Goal: Task Accomplishment & Management: Manage account settings

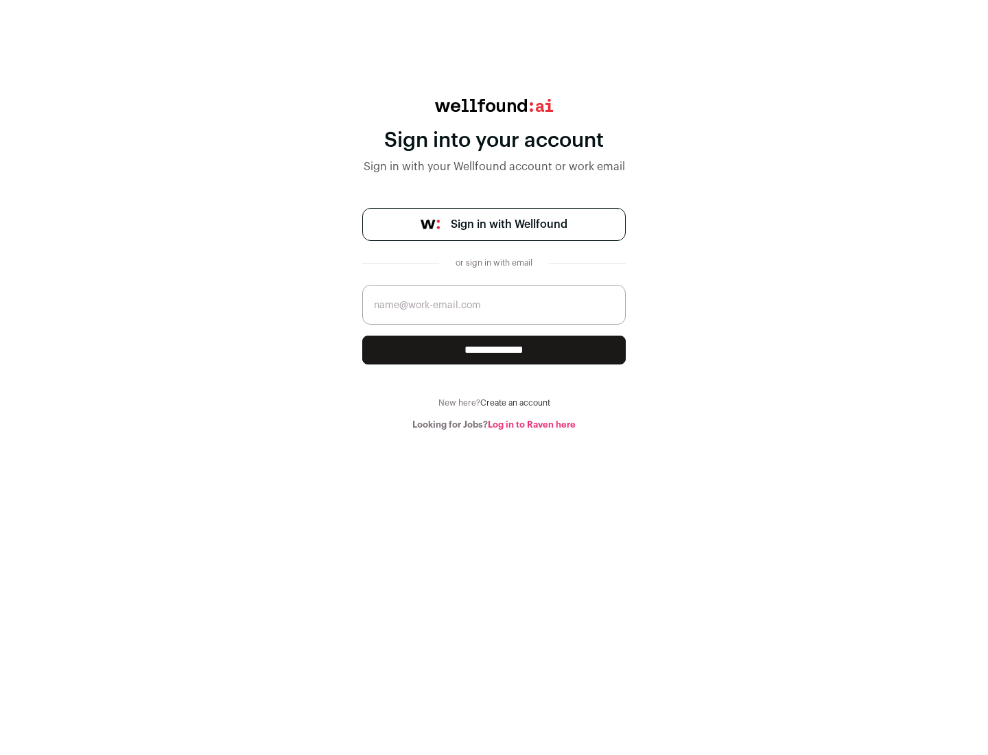
click at [508, 224] on span "Sign in with Wellfound" at bounding box center [509, 224] width 117 height 16
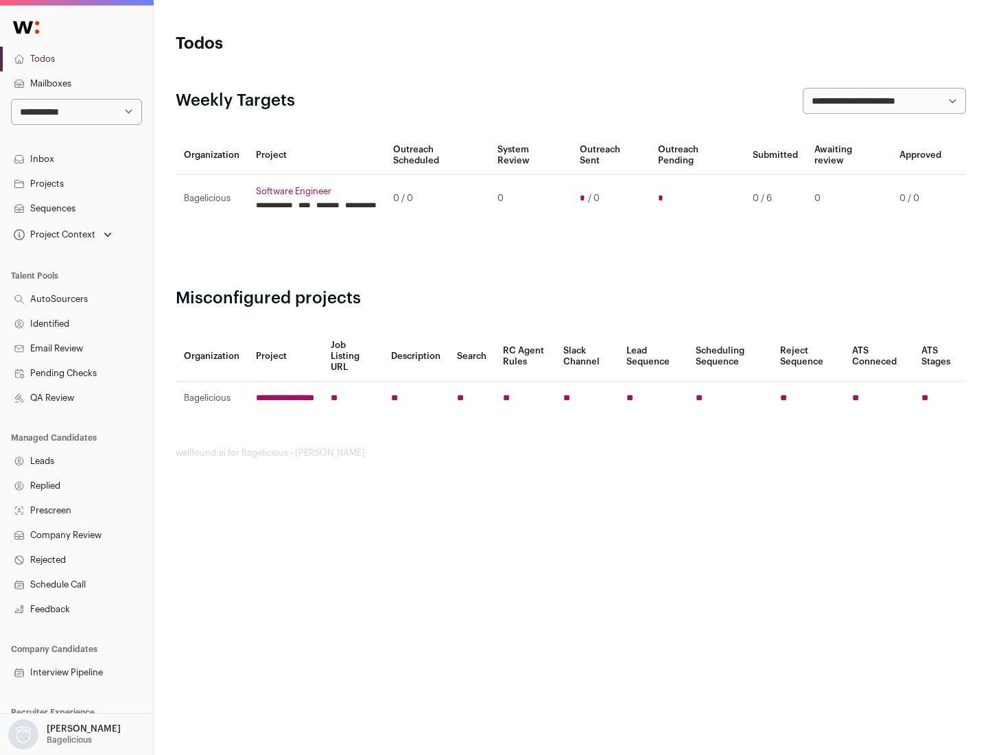
click at [76, 183] on link "Projects" at bounding box center [76, 183] width 153 height 25
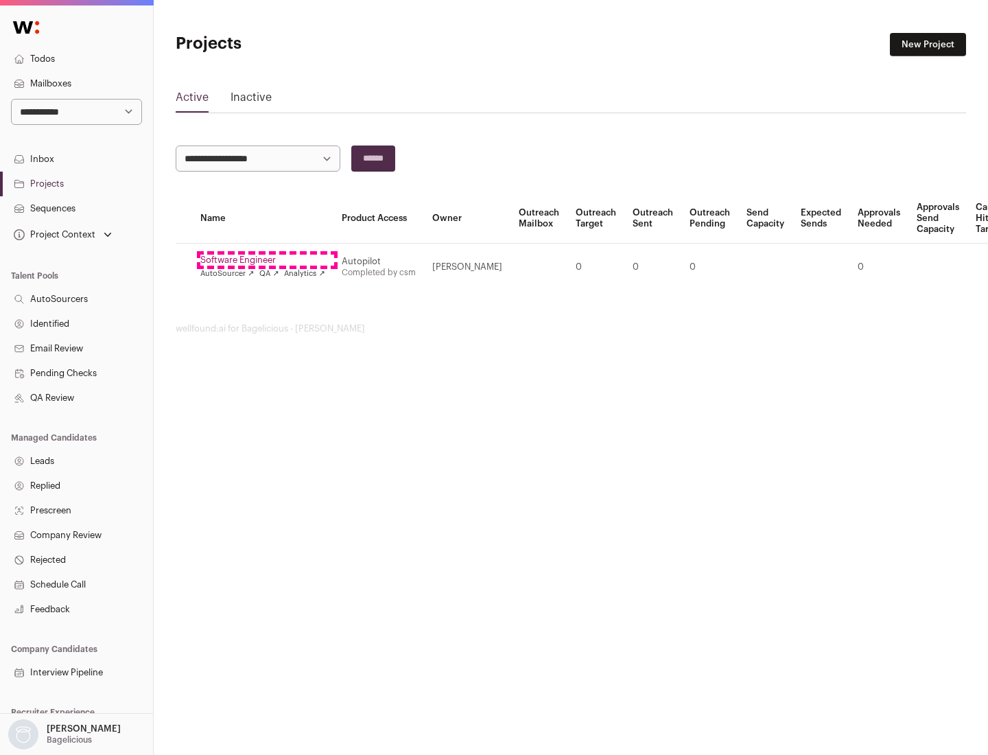
click at [267, 260] on link "Software Engineer" at bounding box center [262, 259] width 125 height 11
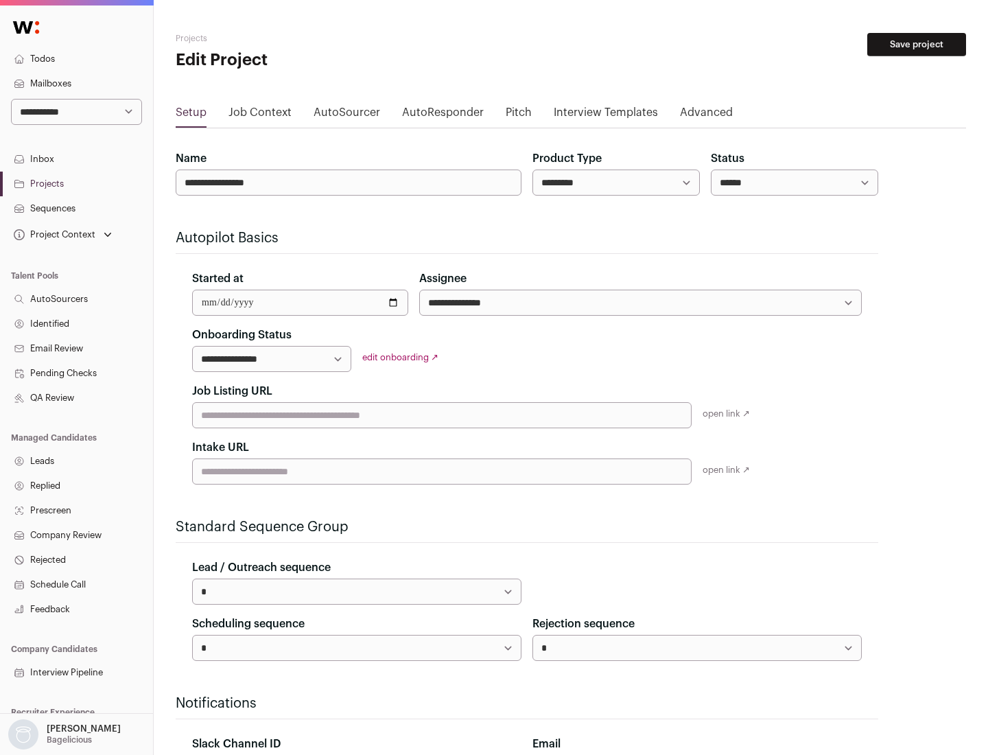
click at [916, 45] on button "Save project" at bounding box center [916, 44] width 99 height 23
